Goal: Information Seeking & Learning: Learn about a topic

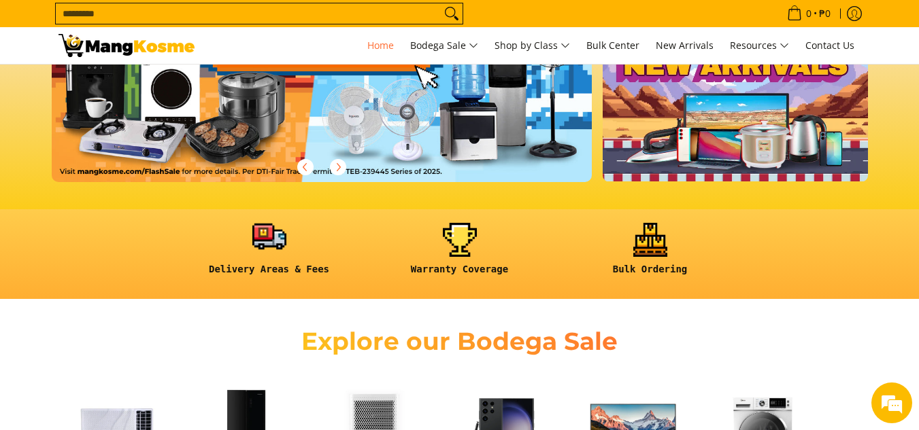
click at [260, 245] on link at bounding box center [269, 254] width 177 height 63
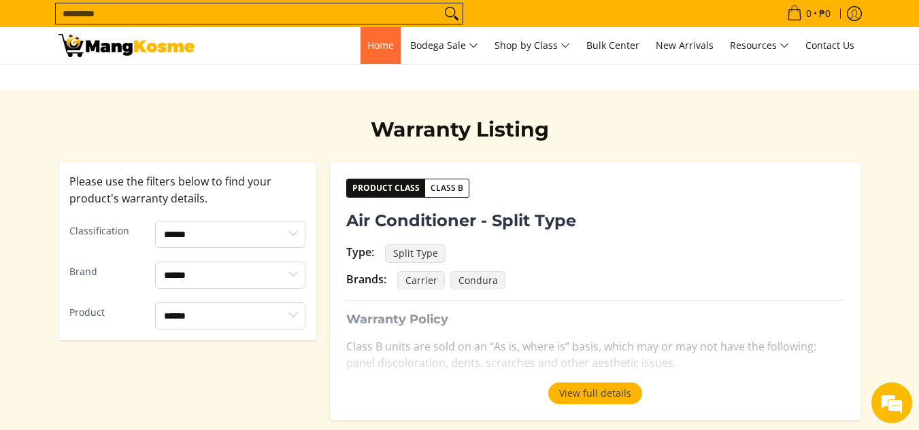
click at [371, 47] on span "Home" at bounding box center [380, 45] width 27 height 13
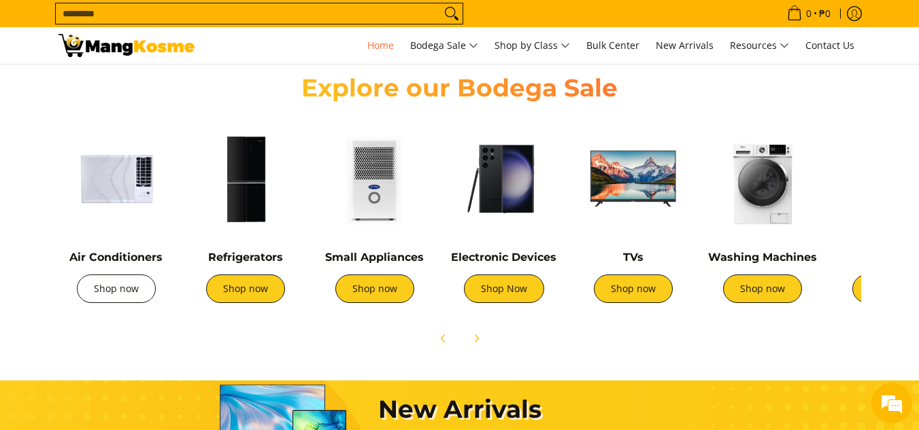
scroll to position [0, 1081]
click at [116, 291] on link "Shop now" at bounding box center [116, 289] width 79 height 29
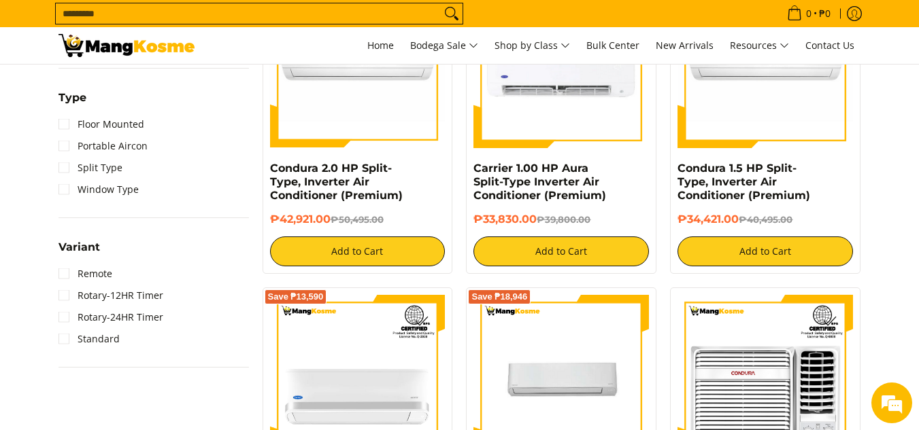
scroll to position [1051, 0]
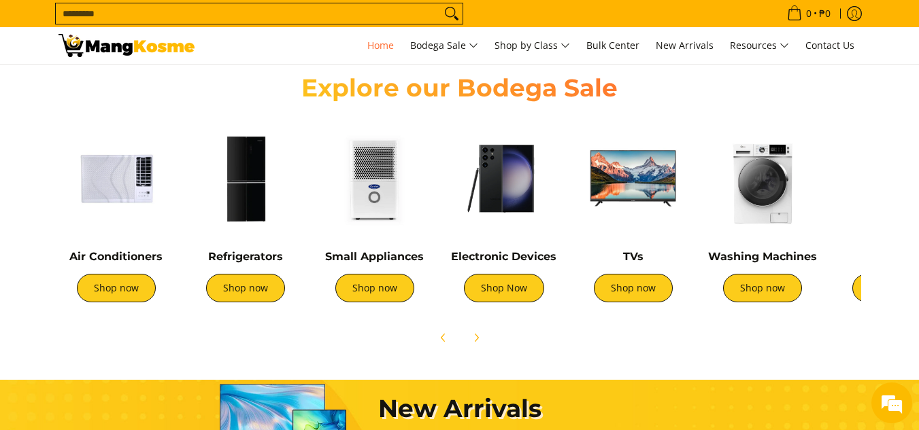
click at [622, 303] on div "TVs Shop now" at bounding box center [633, 283] width 116 height 66
click at [629, 291] on link "Shop now" at bounding box center [633, 288] width 79 height 29
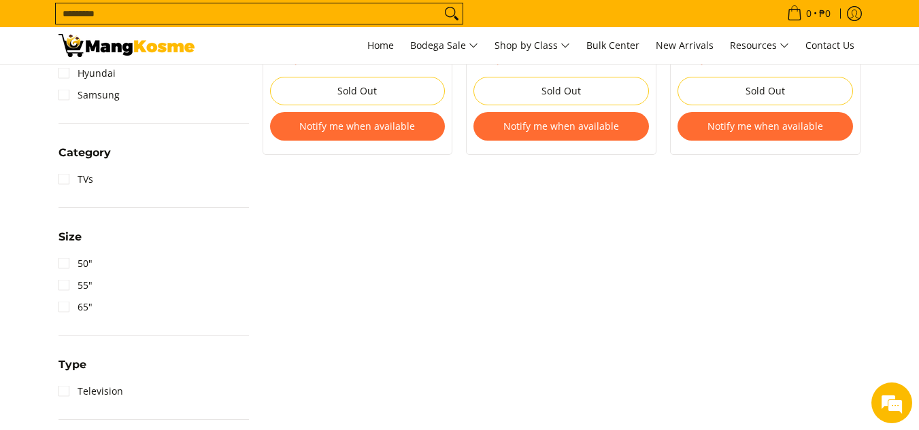
scroll to position [553, 0]
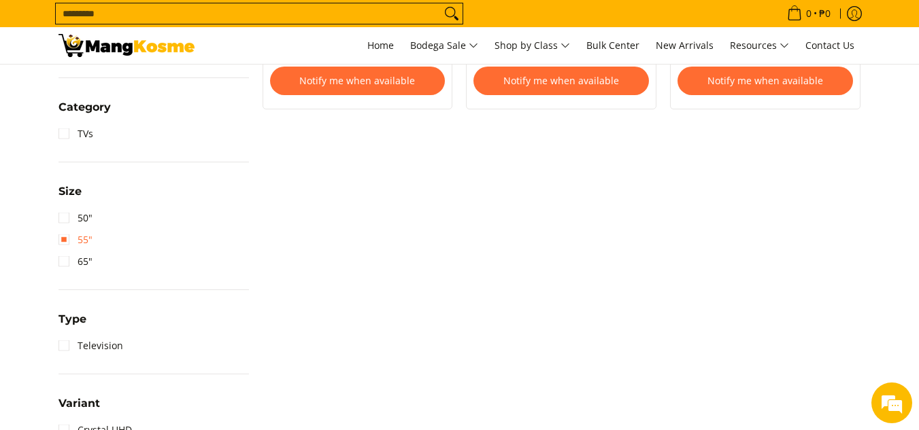
click at [65, 242] on link "55"" at bounding box center [75, 240] width 34 height 22
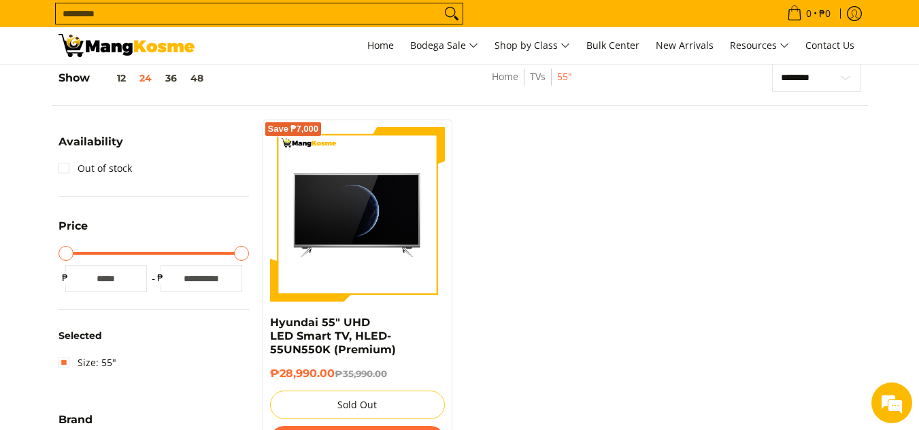
scroll to position [192, 0]
